Goal: Task Accomplishment & Management: Use online tool/utility

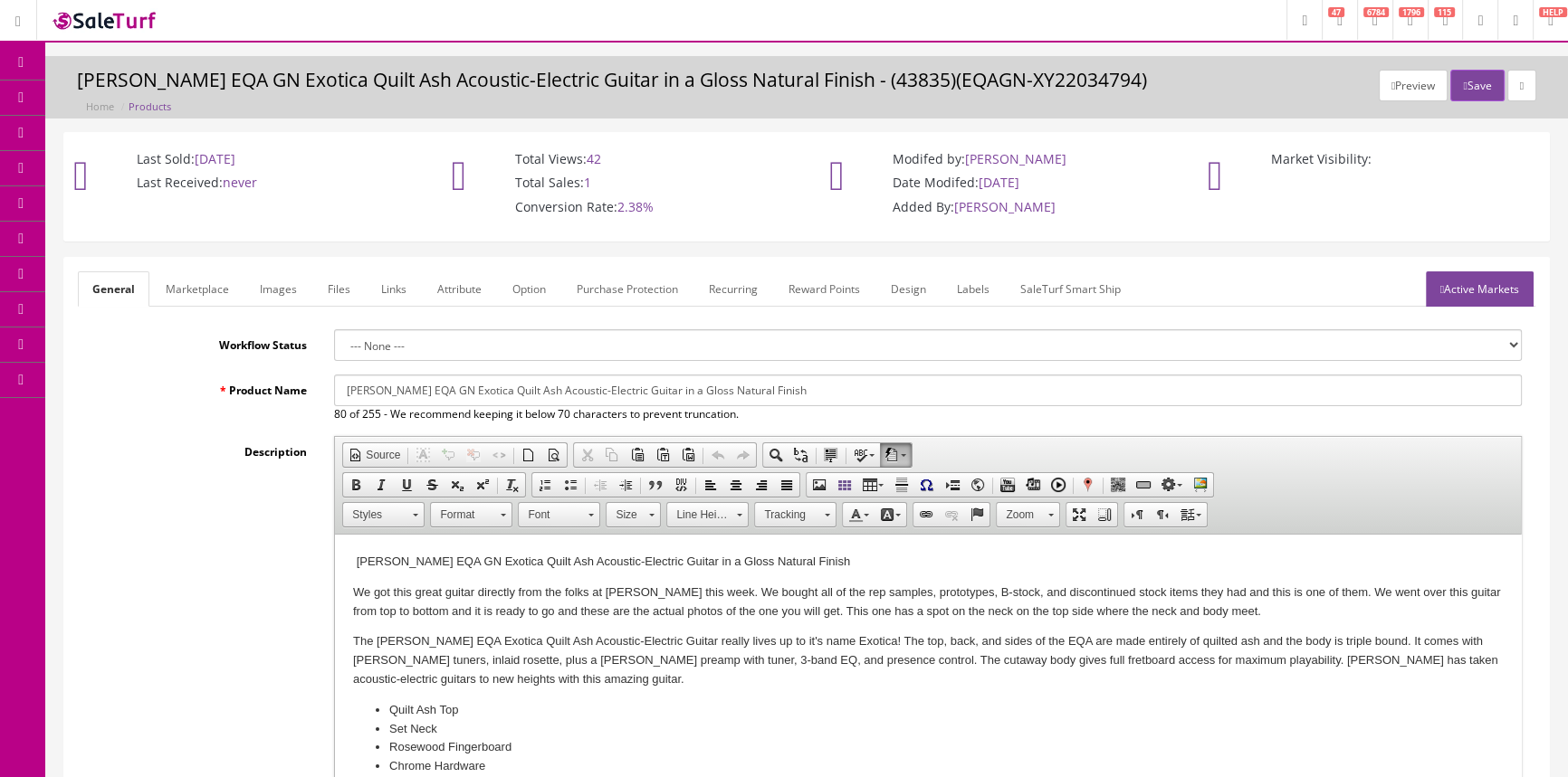
click at [105, 91] on icon at bounding box center [95, 96] width 19 height 14
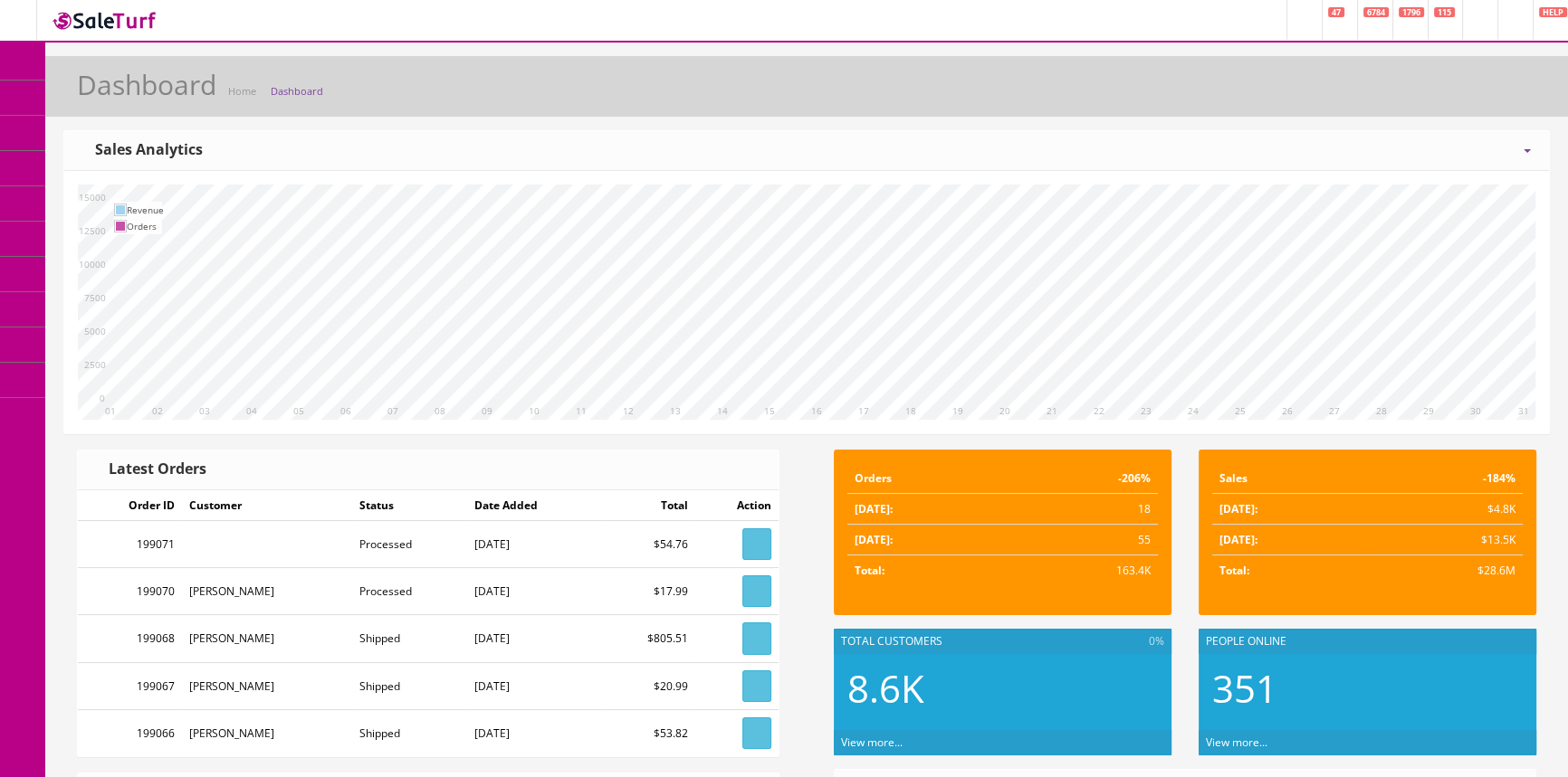
click at [86, 94] on link "Products" at bounding box center [140, 98] width 190 height 36
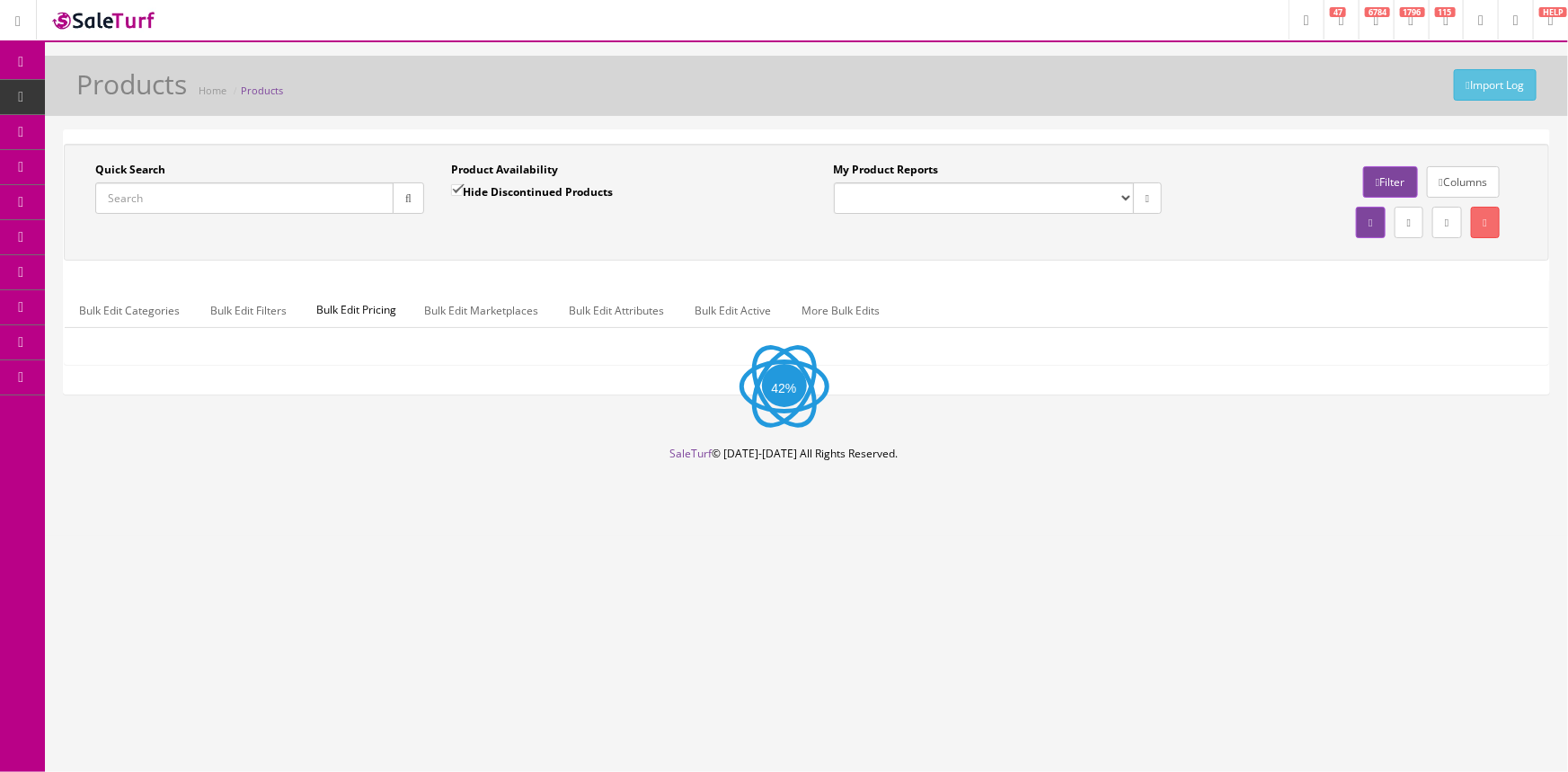
click at [280, 189] on input "Quick Search" at bounding box center [245, 198] width 299 height 32
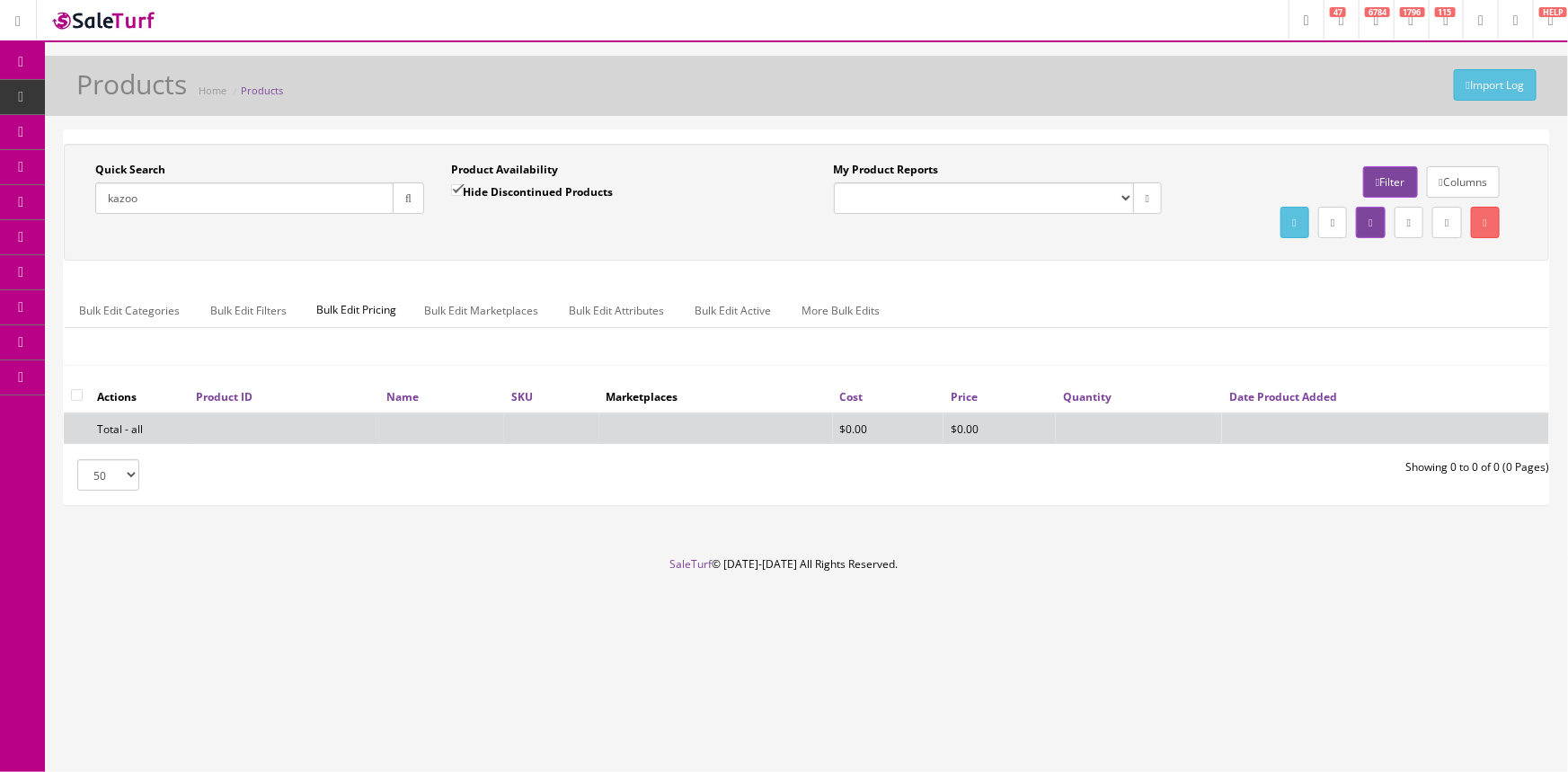
type input "kazoo"
click at [471, 193] on label "Hide Discontinued Products" at bounding box center [531, 192] width 162 height 18
click at [462, 193] on input "Hide Discontinued Products" at bounding box center [457, 190] width 11 height 11
checkbox input "false"
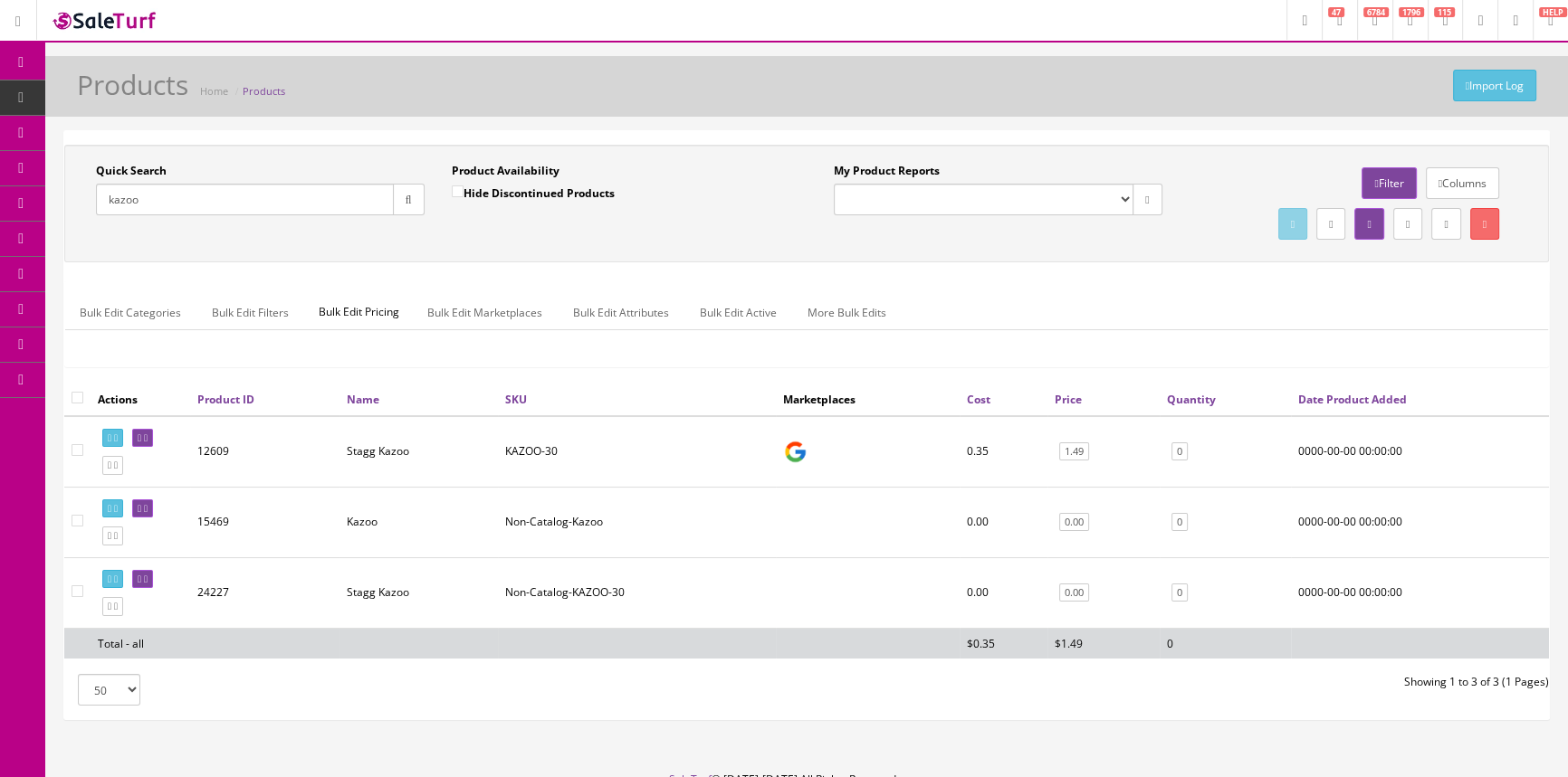
drag, startPoint x: 167, startPoint y: 190, endPoint x: 99, endPoint y: 197, distance: 68.4
click at [99, 197] on input "kazoo" at bounding box center [245, 200] width 298 height 32
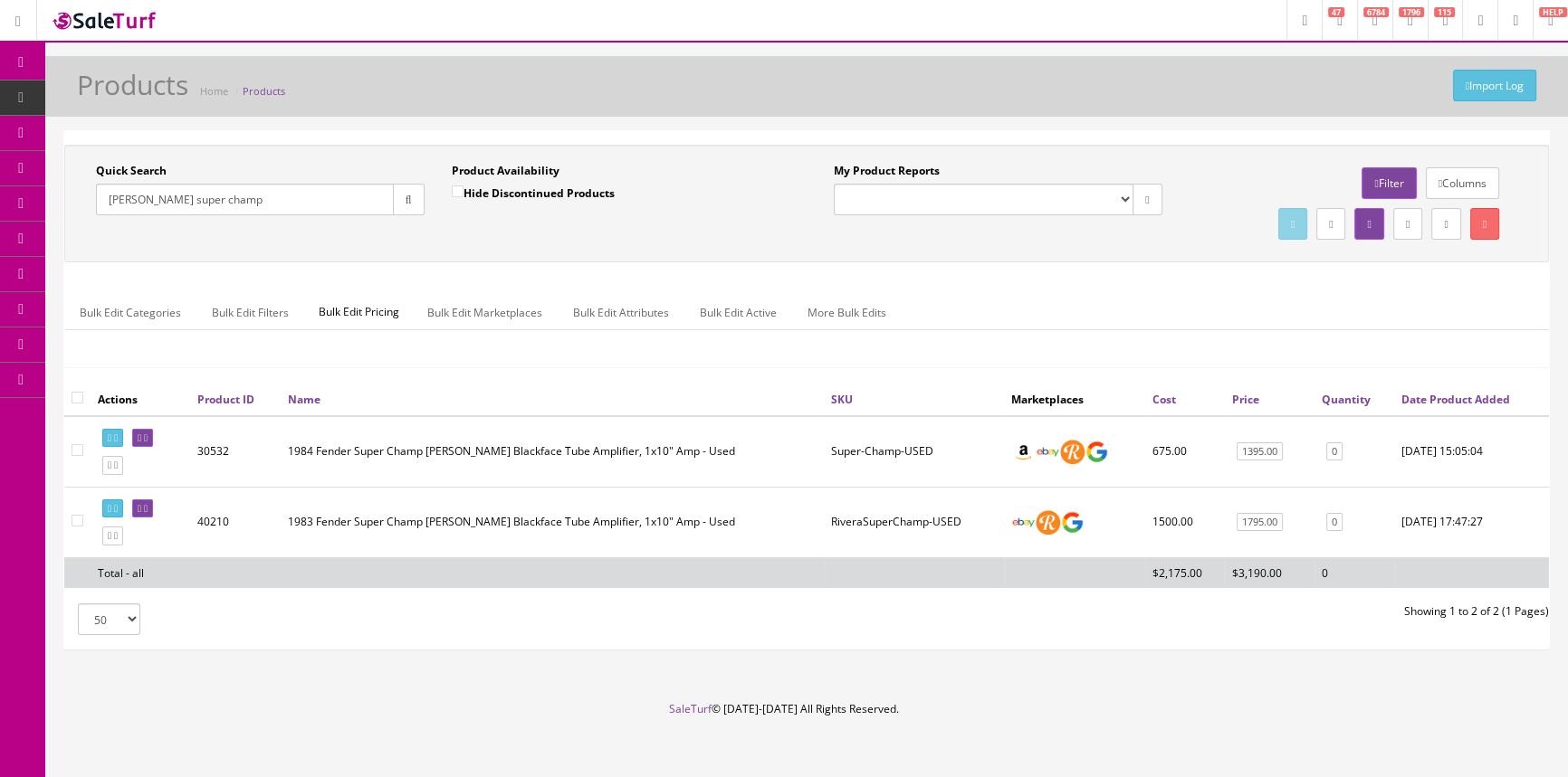
drag, startPoint x: 208, startPoint y: 202, endPoint x: 95, endPoint y: 200, distance: 113.0
click at [96, 200] on input "[PERSON_NAME] super champ" at bounding box center [245, 200] width 298 height 32
type input "[PERSON_NAME] super champ"
click at [458, 193] on input "Hide Discontinued Products" at bounding box center [457, 191] width 12 height 12
checkbox input "true"
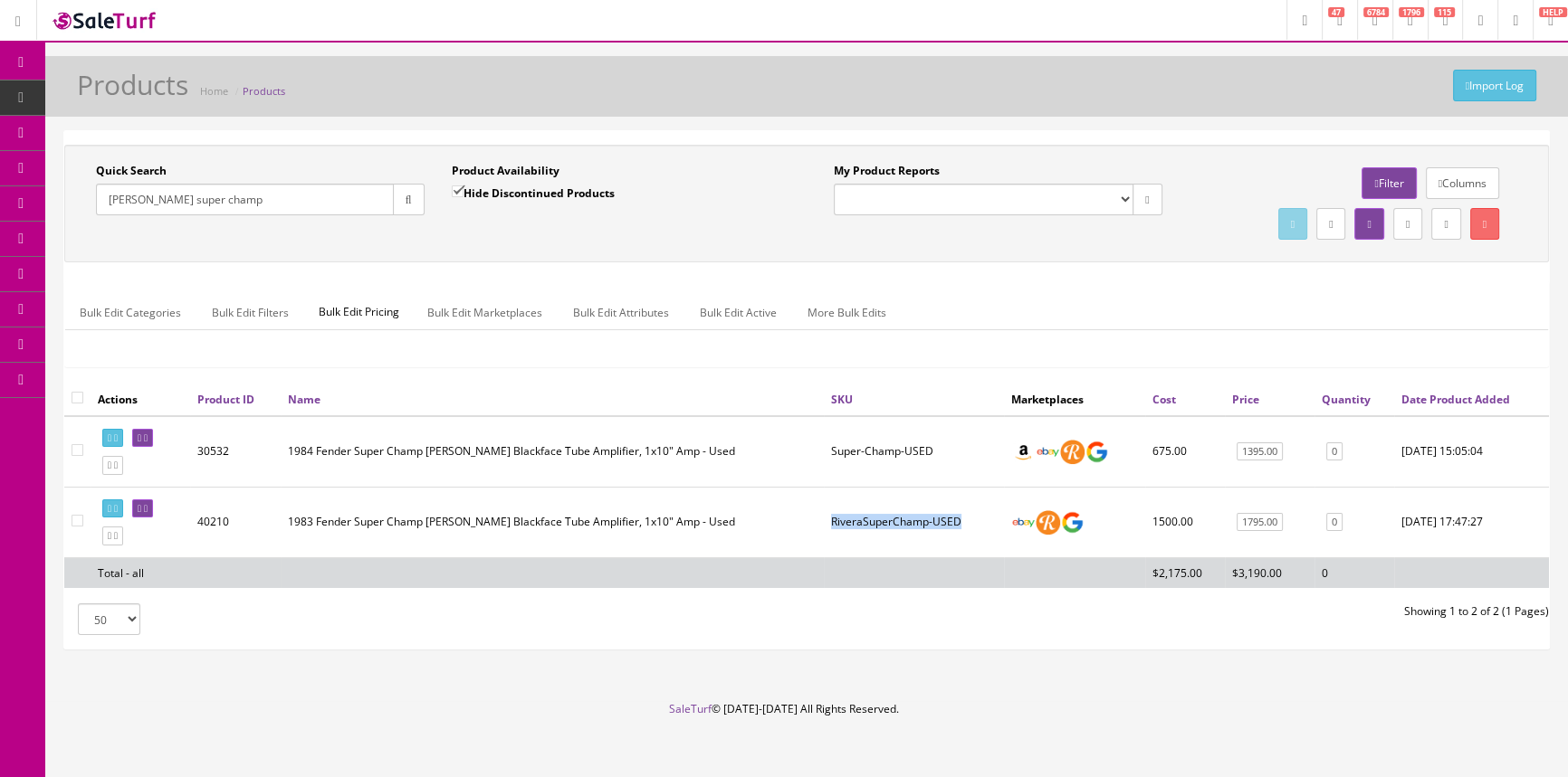
drag, startPoint x: 970, startPoint y: 519, endPoint x: 833, endPoint y: 523, distance: 137.1
click at [833, 523] on td "RiveraSuperChamp-USED" at bounding box center [913, 522] width 180 height 70
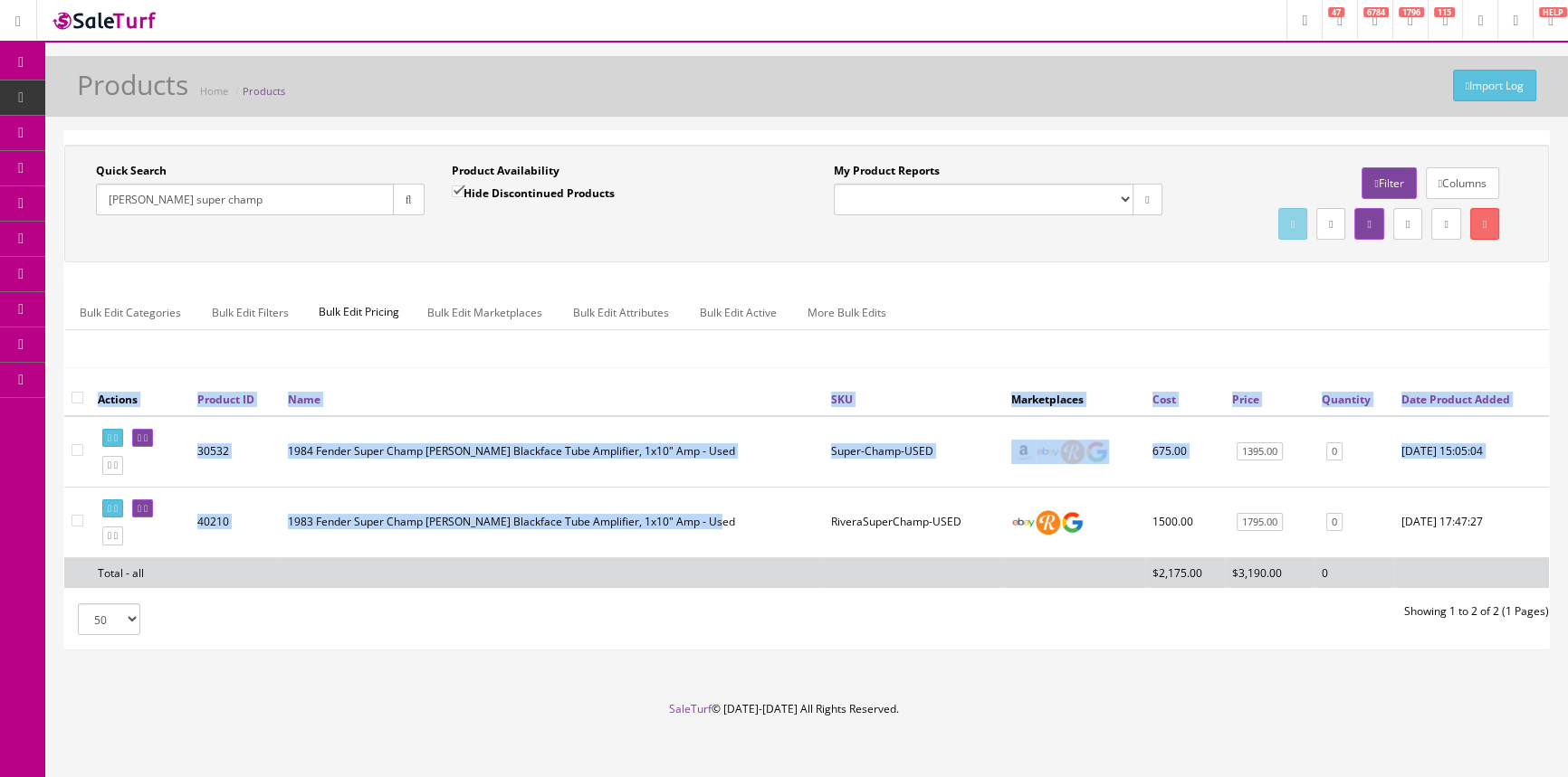
drag, startPoint x: 669, startPoint y: 513, endPoint x: 283, endPoint y: 529, distance: 386.3
click at [283, 529] on div "Actions Product ID Name SKU Marketplaces Cost Price Quantity Date Product Added…" at bounding box center [806, 493] width 1484 height 220
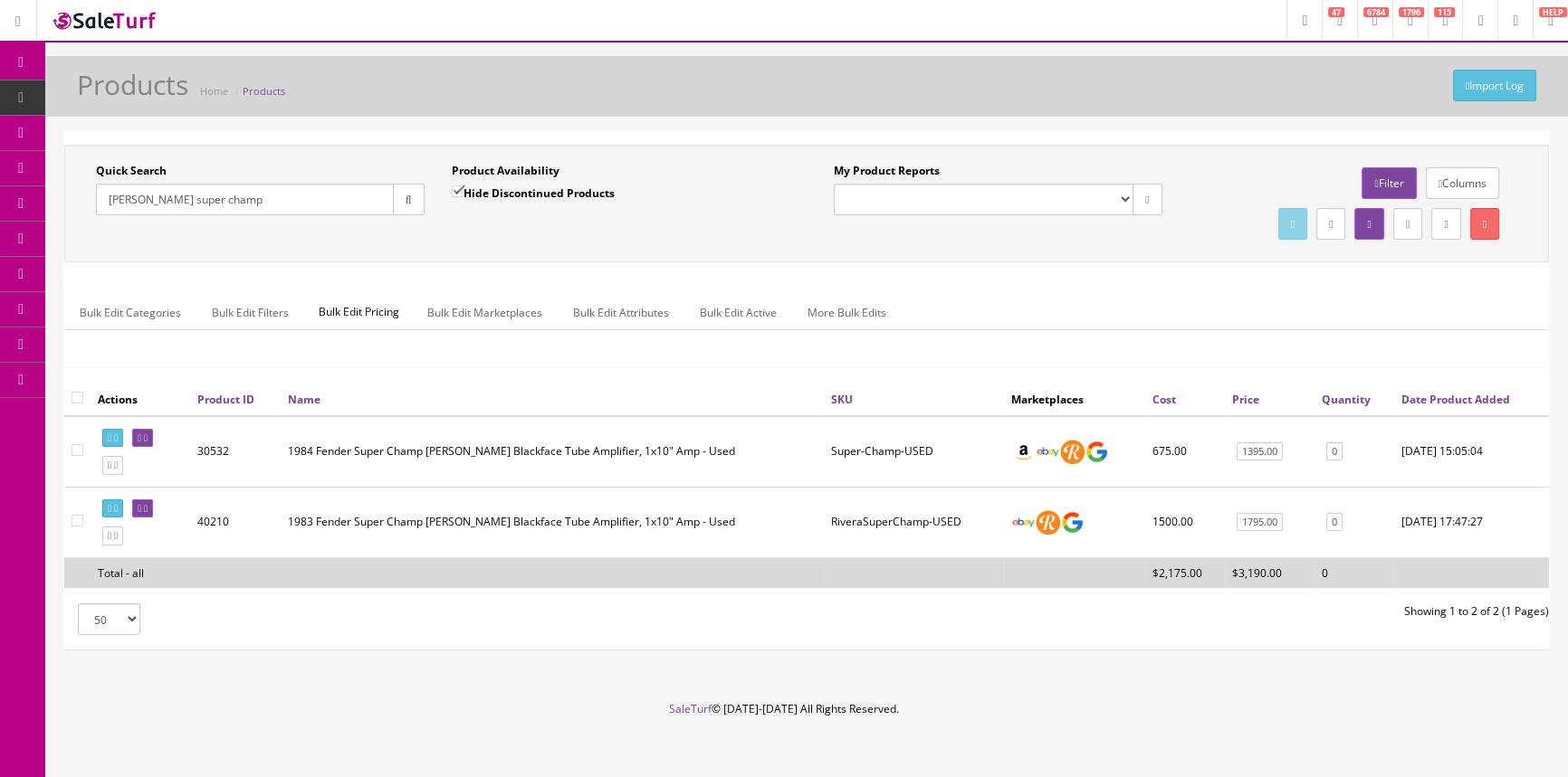
click at [838, 506] on td "RiveraSuperChamp-USED" at bounding box center [913, 522] width 180 height 70
drag, startPoint x: 230, startPoint y: 202, endPoint x: 88, endPoint y: 135, distance: 157.0
click at [14, 134] on div "Research Trends Trending on Ebay Google Trends Amazon Insights (Login Before Cl…" at bounding box center [784, 395] width 1568 height 791
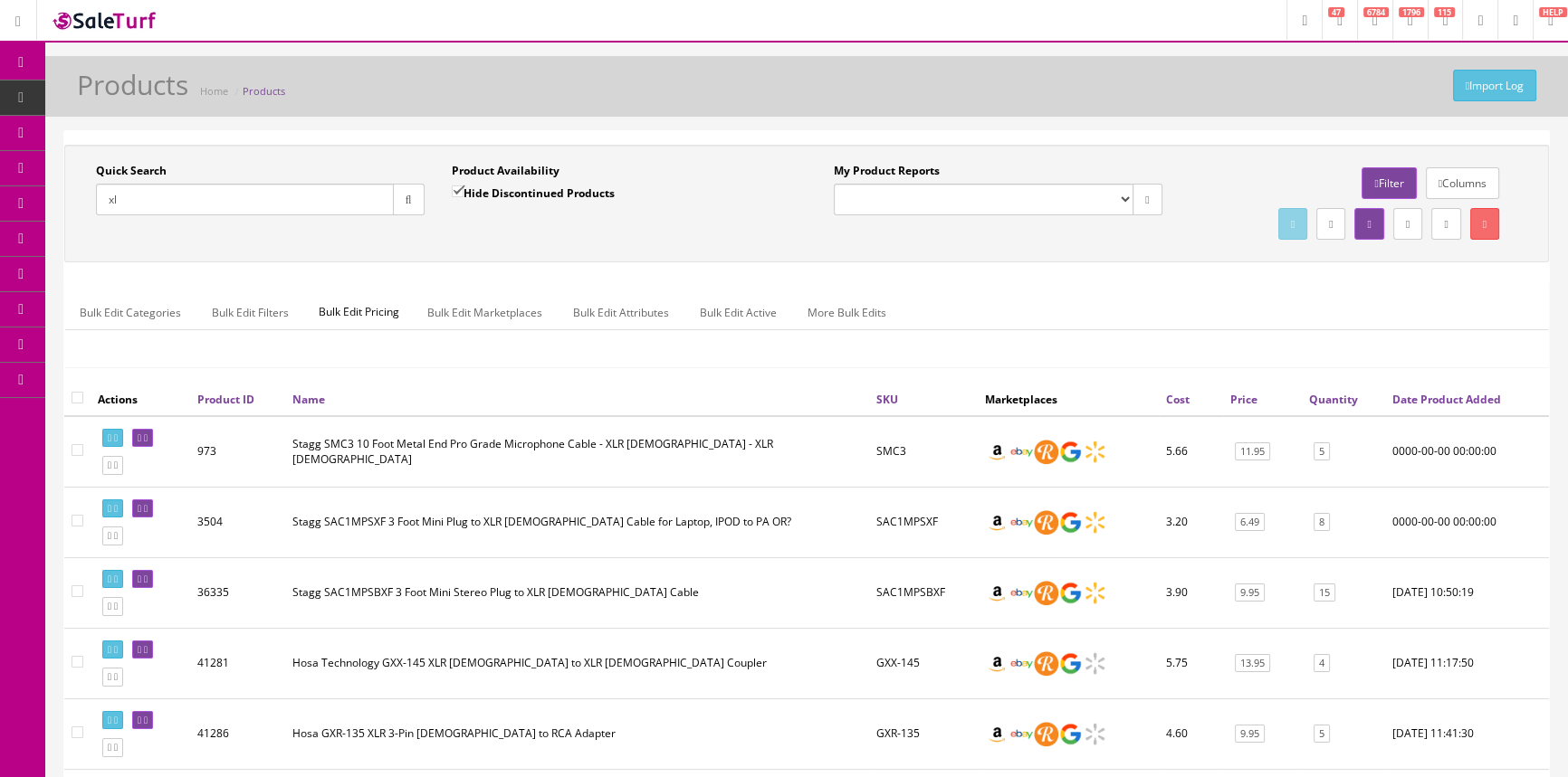
type input "x"
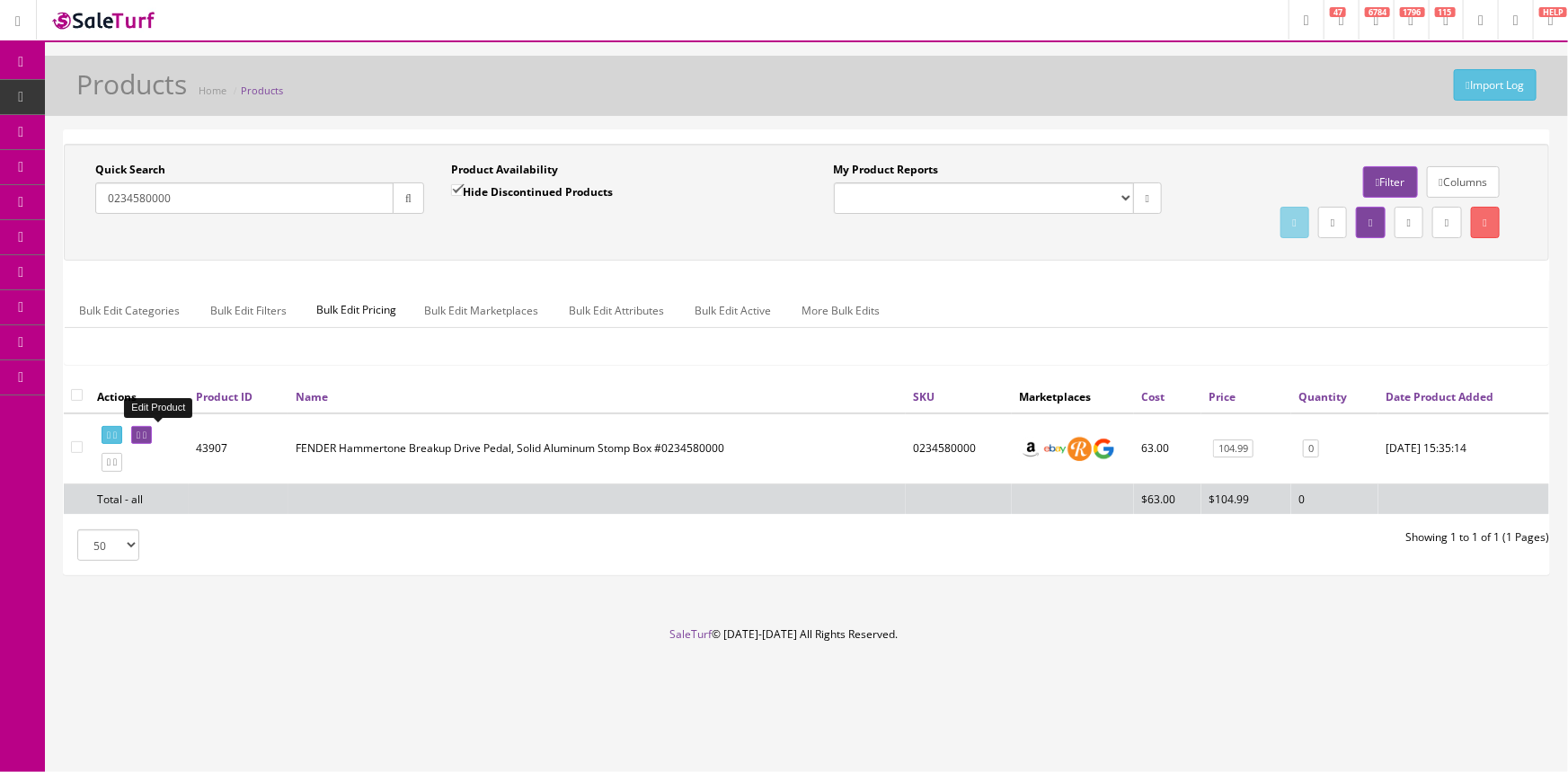
type input "0234580000"
click at [146, 431] on icon at bounding box center [145, 436] width 4 height 10
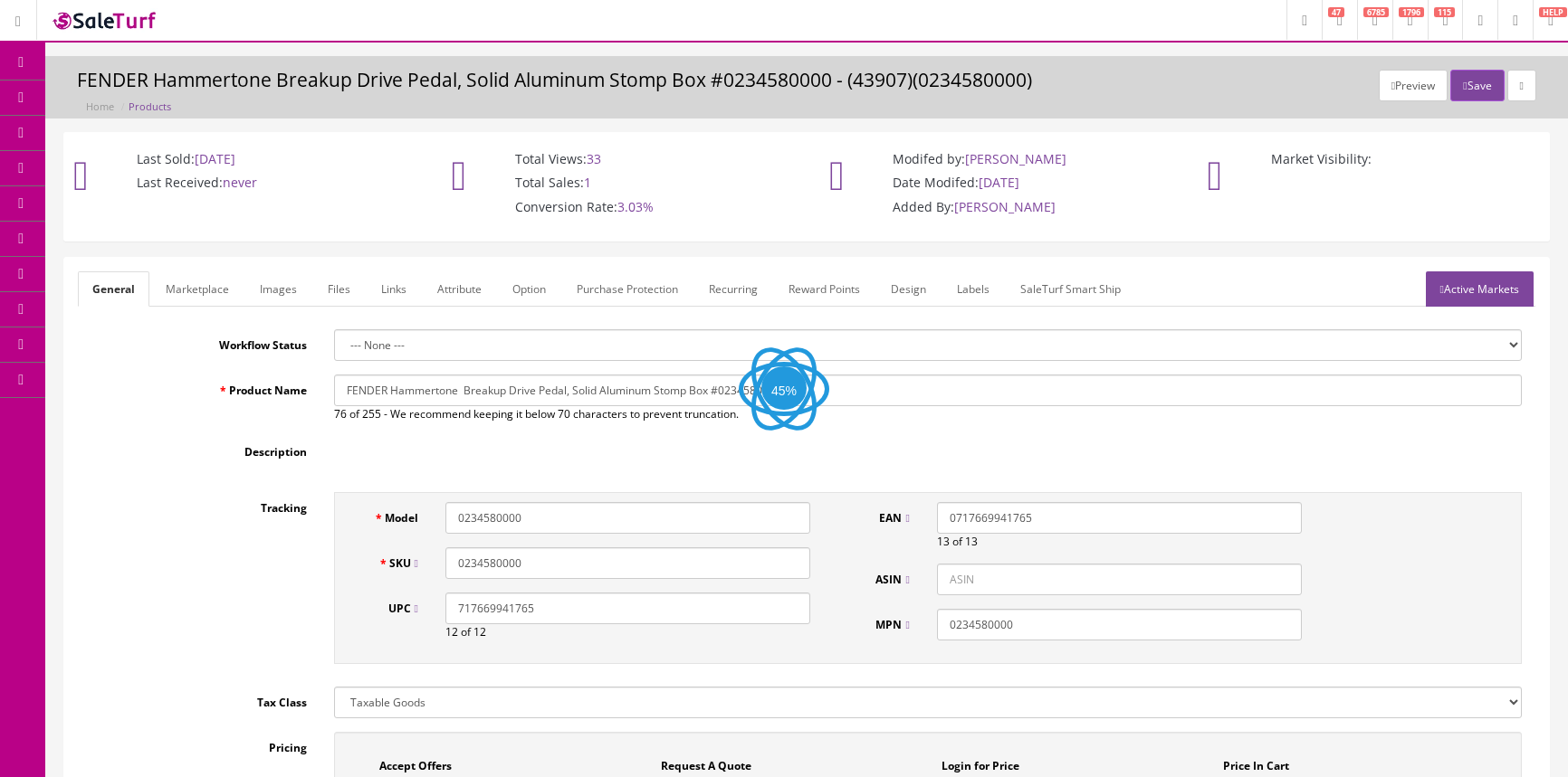
click at [292, 302] on link "Images" at bounding box center [278, 289] width 67 height 36
